Goal: Task Accomplishment & Management: Manage account settings

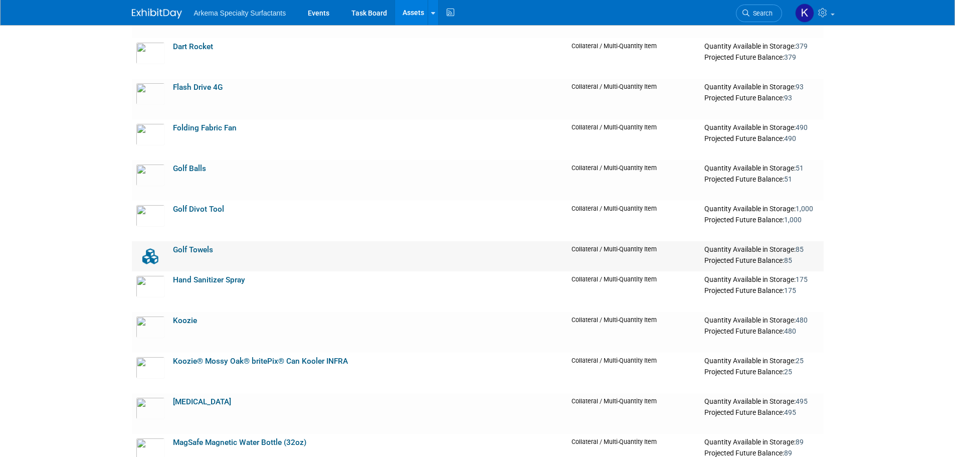
scroll to position [1103, 0]
click at [194, 168] on link "Golf Balls" at bounding box center [189, 167] width 33 height 9
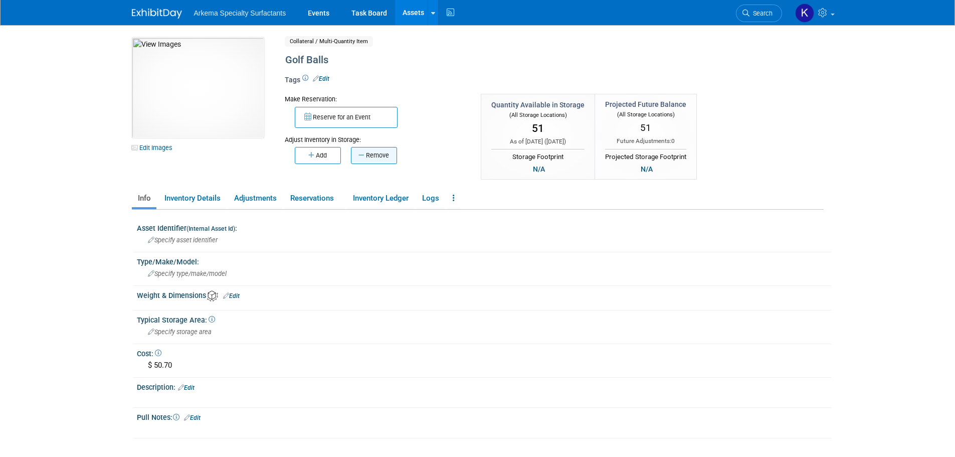
click at [384, 156] on button "Remove" at bounding box center [374, 155] width 46 height 17
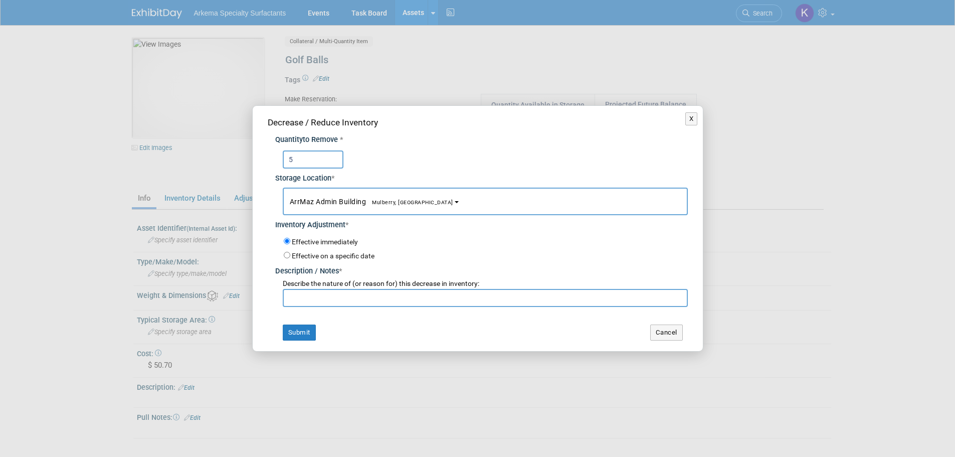
type input "5"
click at [358, 301] on input "text" at bounding box center [485, 298] width 405 height 18
type input "Ivann Golf Event"
click at [294, 330] on button "Submit" at bounding box center [299, 332] width 33 height 16
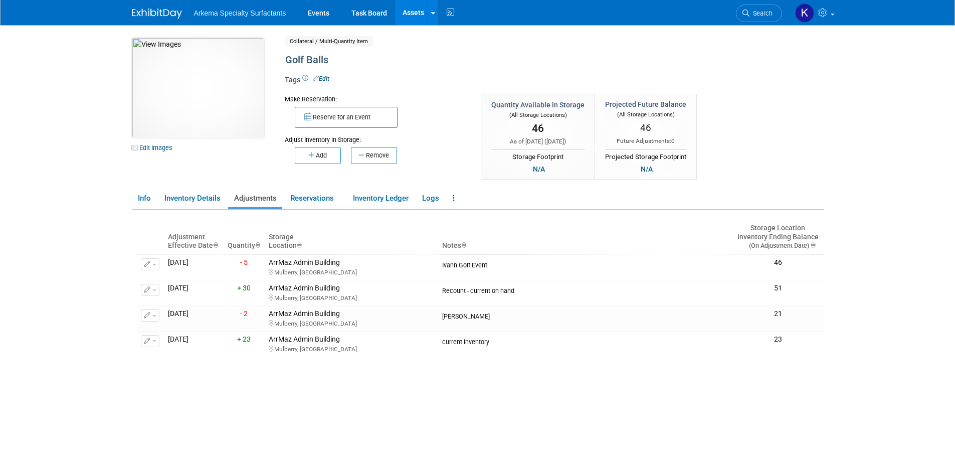
click at [164, 9] on img at bounding box center [157, 14] width 50 height 10
